Goal: Find specific page/section: Find specific page/section

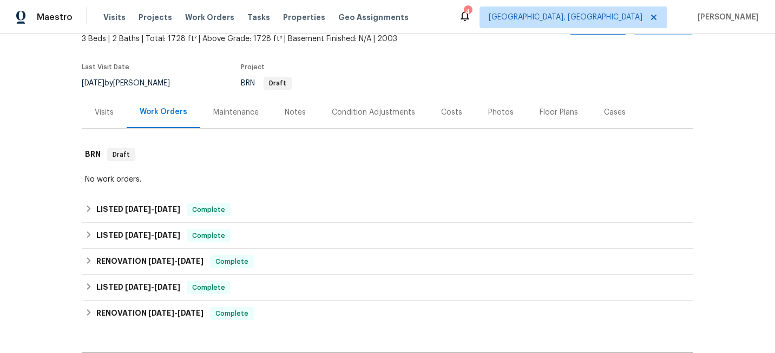
scroll to position [100, 0]
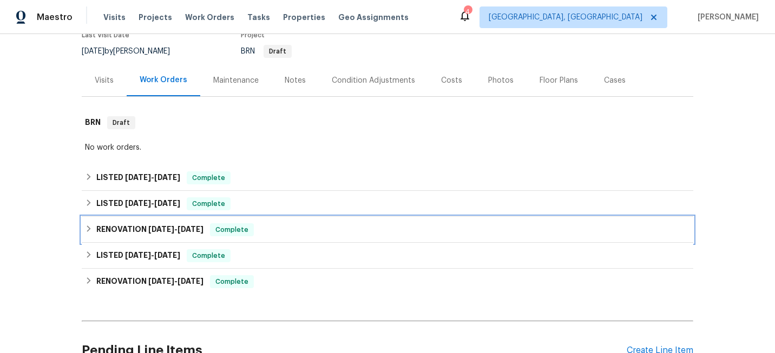
click at [151, 226] on span "[DATE]" at bounding box center [161, 230] width 26 height 8
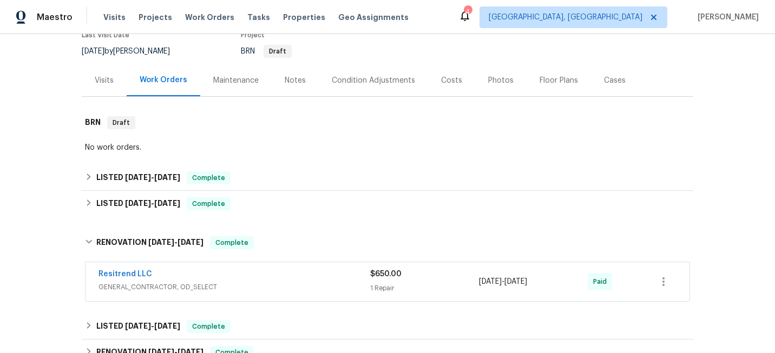
click at [253, 270] on div "Resitrend LLC" at bounding box center [234, 275] width 272 height 13
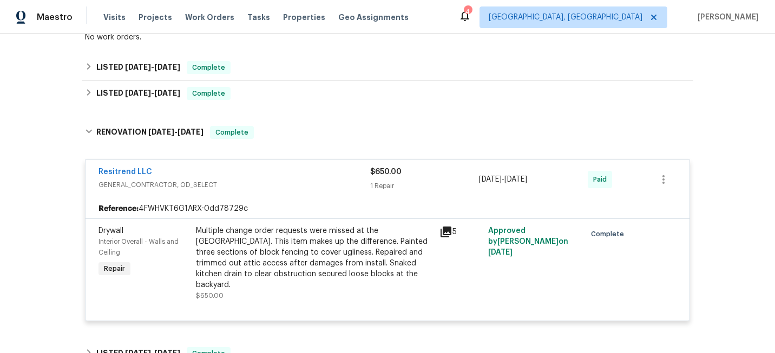
scroll to position [211, 0]
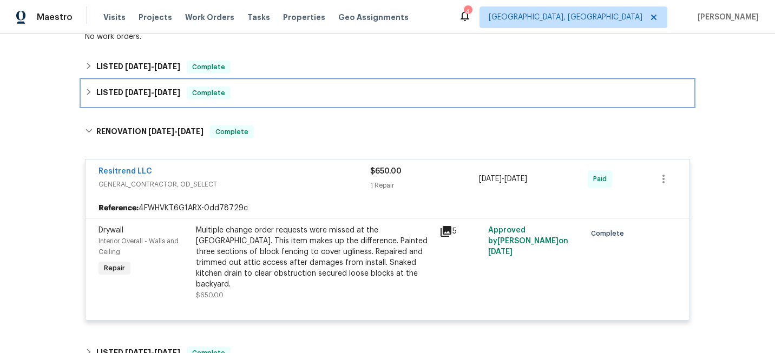
click at [274, 92] on div "LISTED [DATE] - [DATE] Complete" at bounding box center [387, 93] width 605 height 13
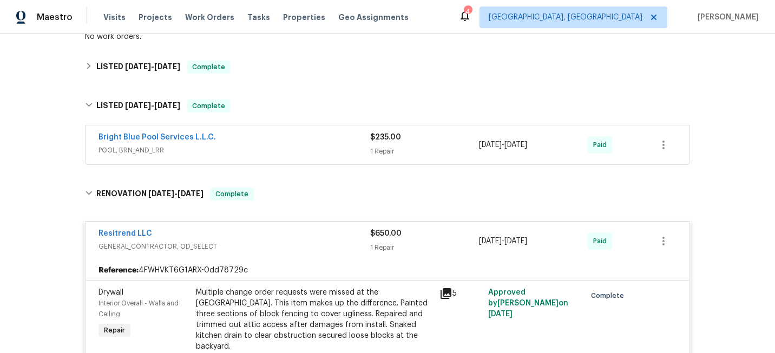
click at [249, 153] on span "POOL, BRN_AND_LRR" at bounding box center [234, 150] width 272 height 11
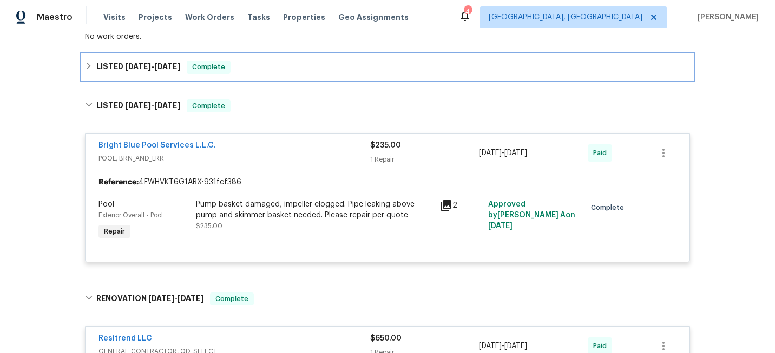
click at [263, 75] on div "LISTED [DATE] - [DATE] Complete" at bounding box center [387, 67] width 611 height 26
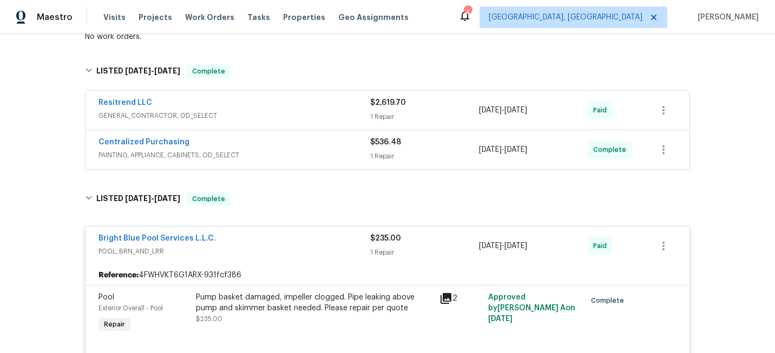
click at [278, 157] on span "PAINTING, APPLIANCE, CABINETS, OD_SELECT" at bounding box center [234, 155] width 272 height 11
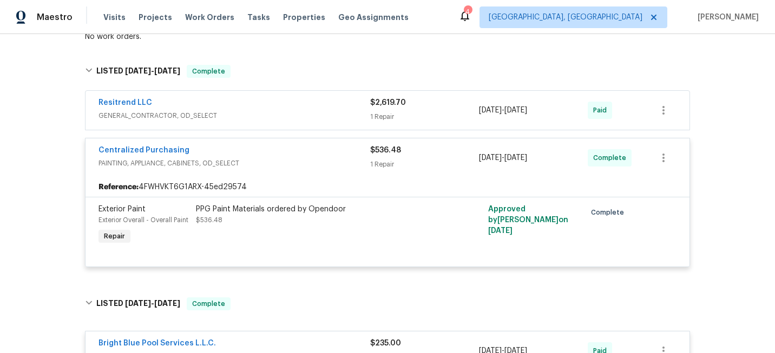
click at [267, 112] on span "GENERAL_CONTRACTOR, OD_SELECT" at bounding box center [234, 115] width 272 height 11
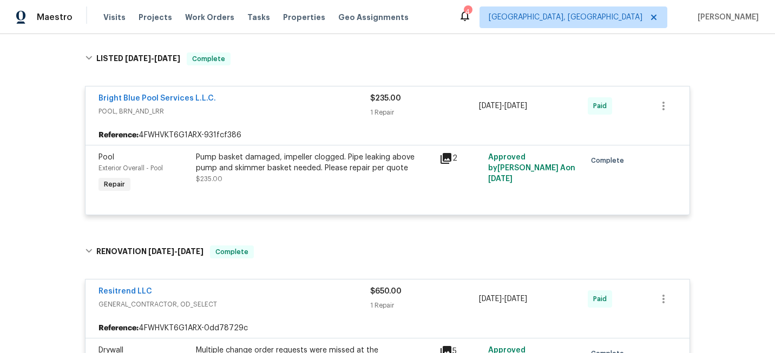
scroll to position [753, 0]
